Goal: Task Accomplishment & Management: Manage account settings

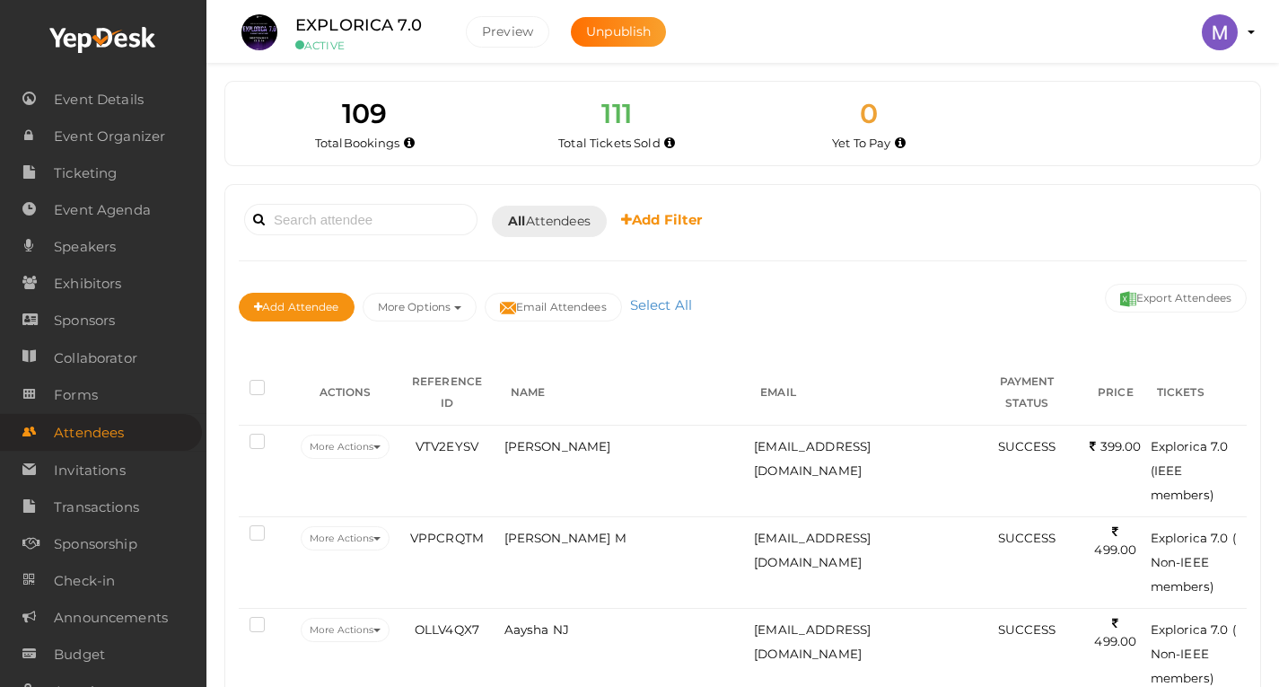
click at [250, 381] on label at bounding box center [261, 390] width 22 height 18
click at [232, 384] on input "checkbox" at bounding box center [232, 384] width 0 height 0
click at [250, 381] on label at bounding box center [261, 390] width 22 height 18
click at [232, 384] on input "checkbox" at bounding box center [232, 384] width 0 height 0
